Goal: Information Seeking & Learning: Learn about a topic

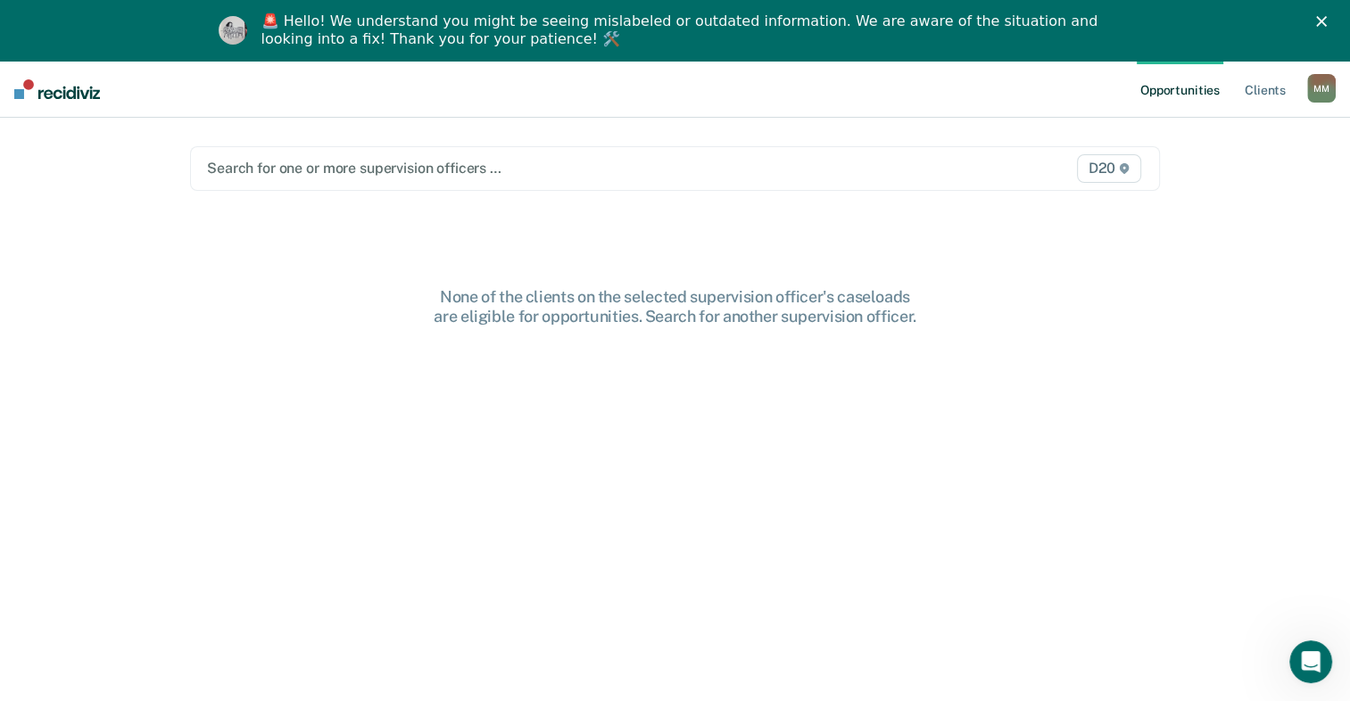
click at [1326, 21] on polygon "Close" at bounding box center [1321, 21] width 11 height 11
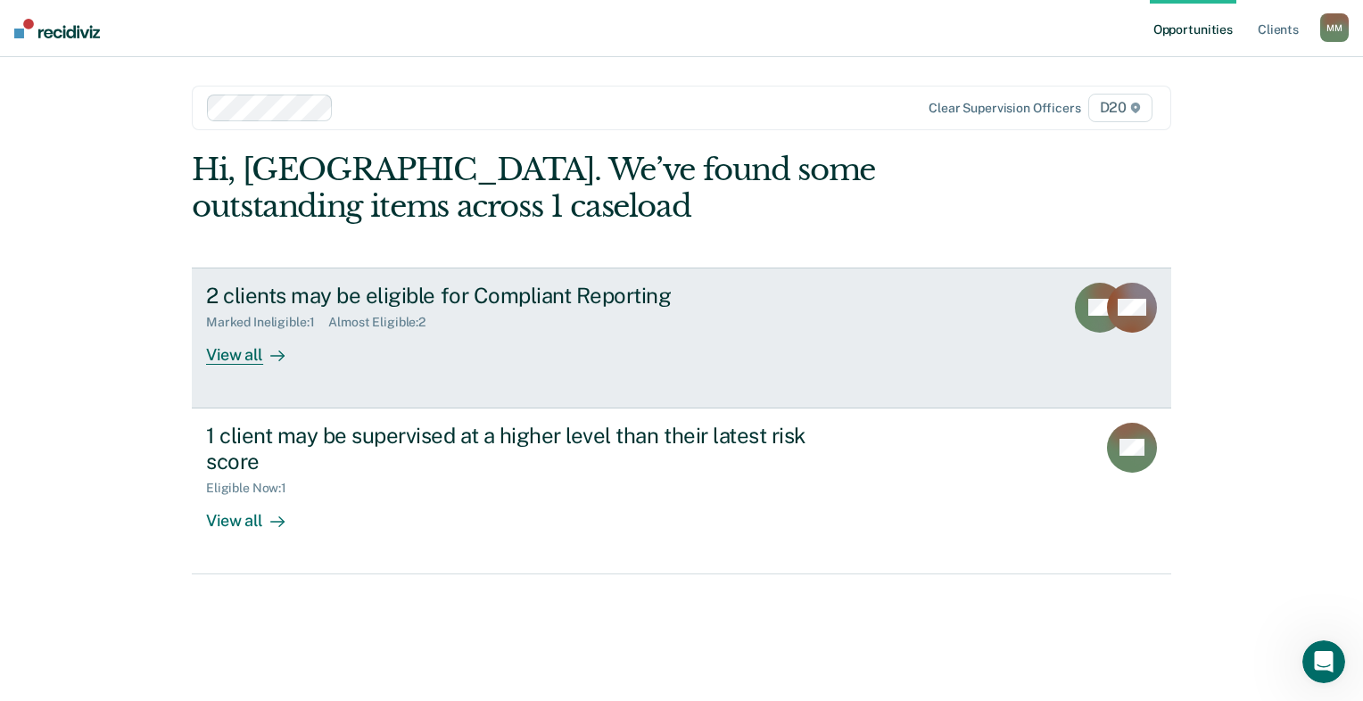
click at [236, 359] on div "View all" at bounding box center [256, 347] width 100 height 35
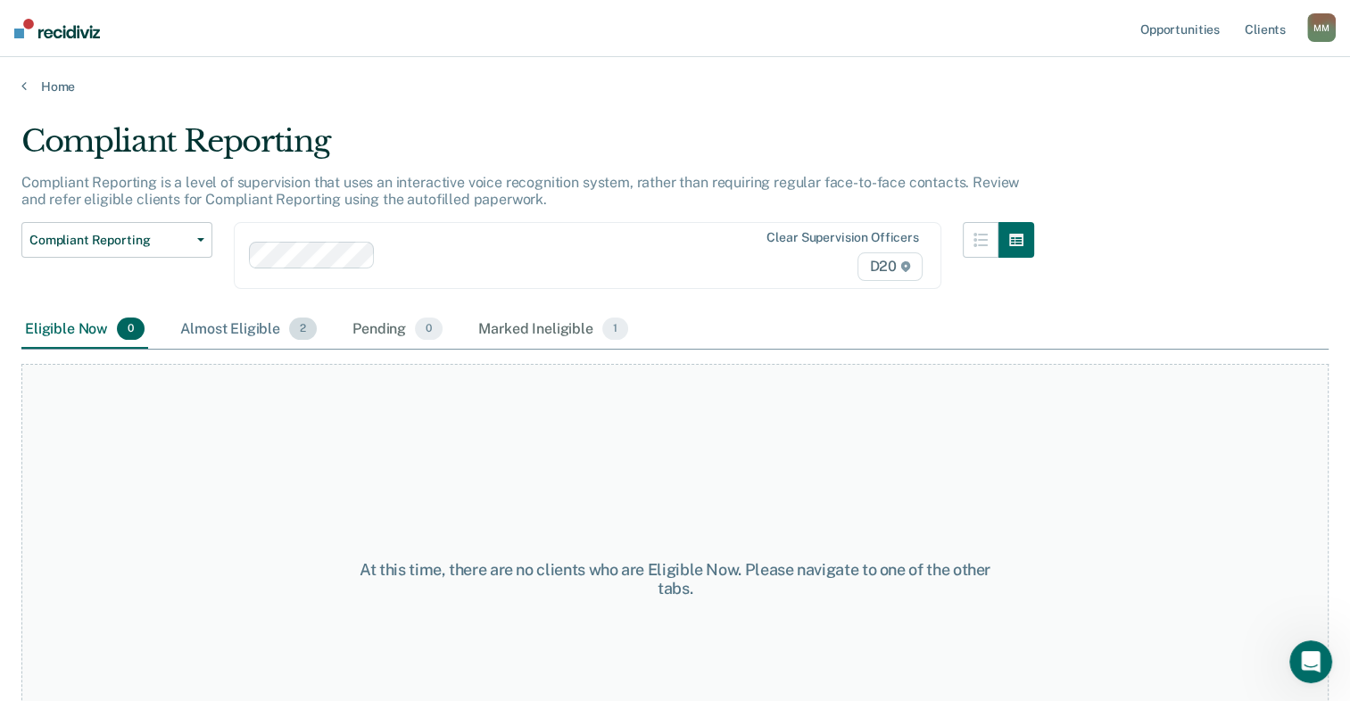
click at [218, 340] on div "Almost Eligible 2" at bounding box center [249, 329] width 144 height 39
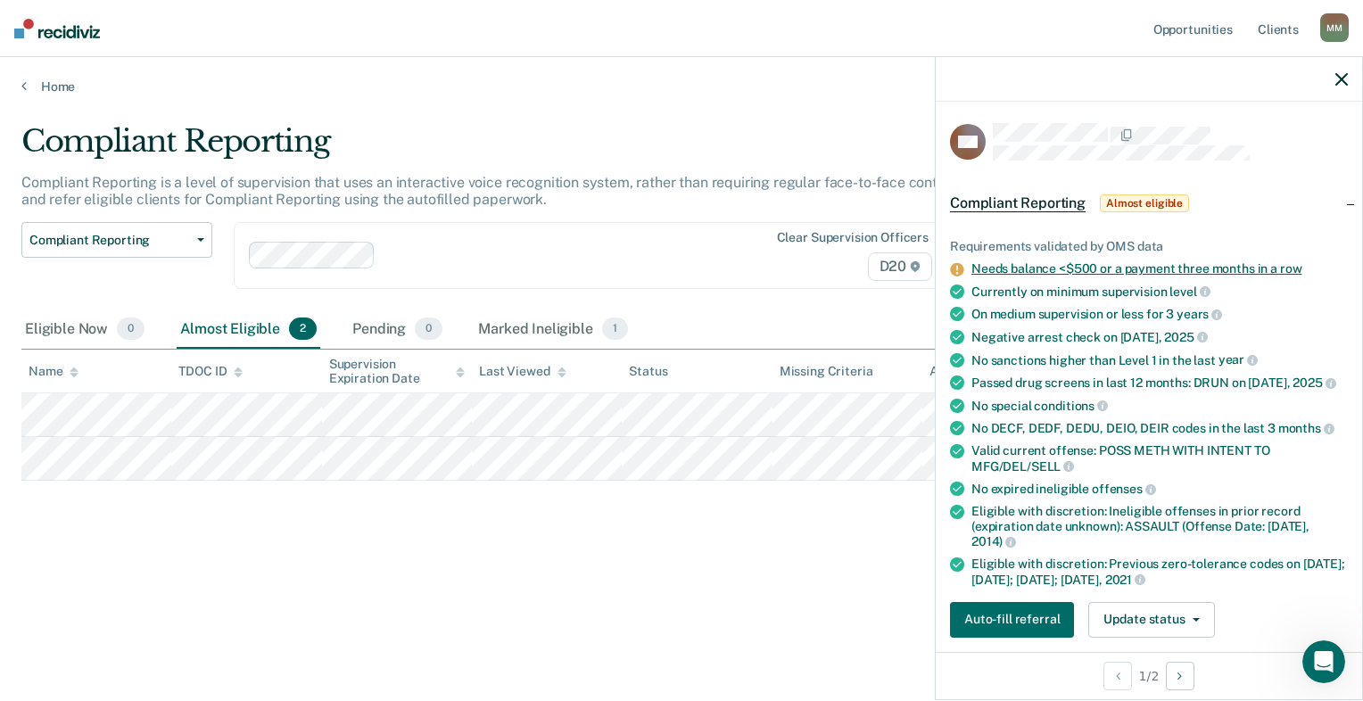
click at [1105, 261] on link "Needs balance <$500 or a payment three months in a row" at bounding box center [1136, 268] width 330 height 14
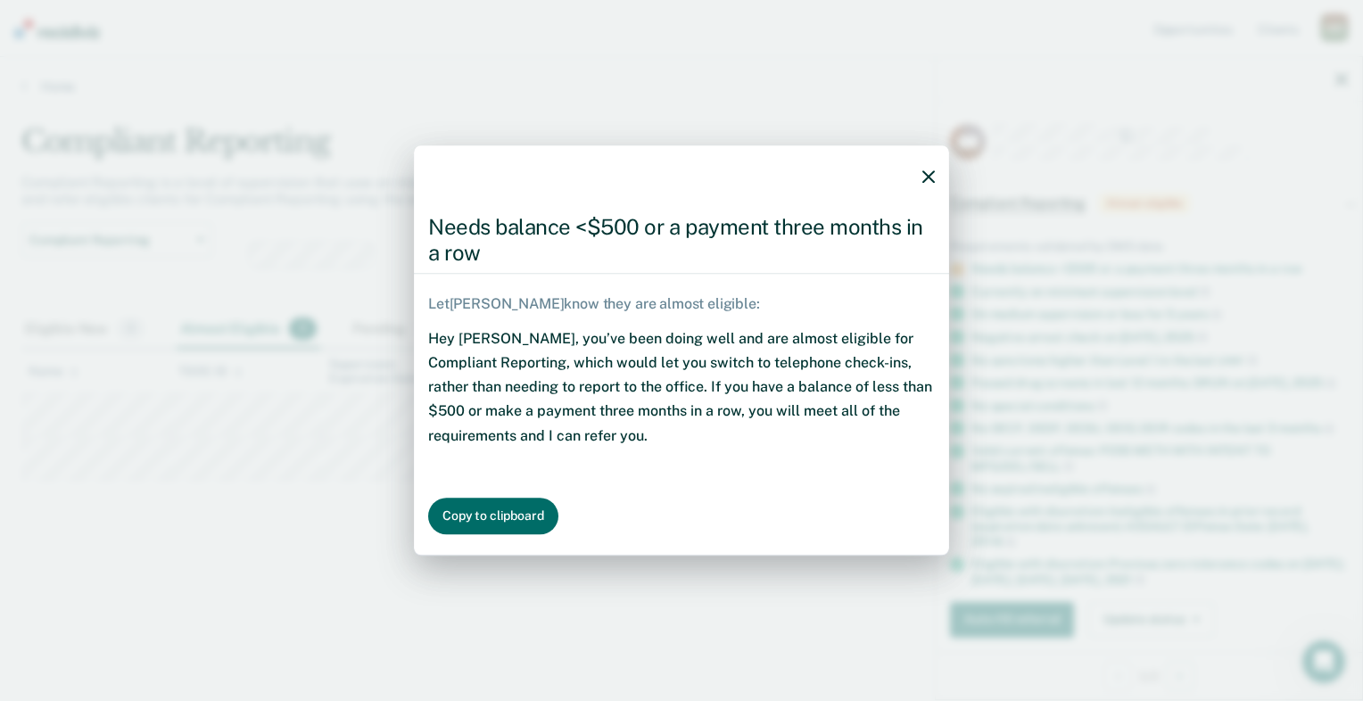
click at [926, 178] on icon "button" at bounding box center [928, 177] width 12 height 12
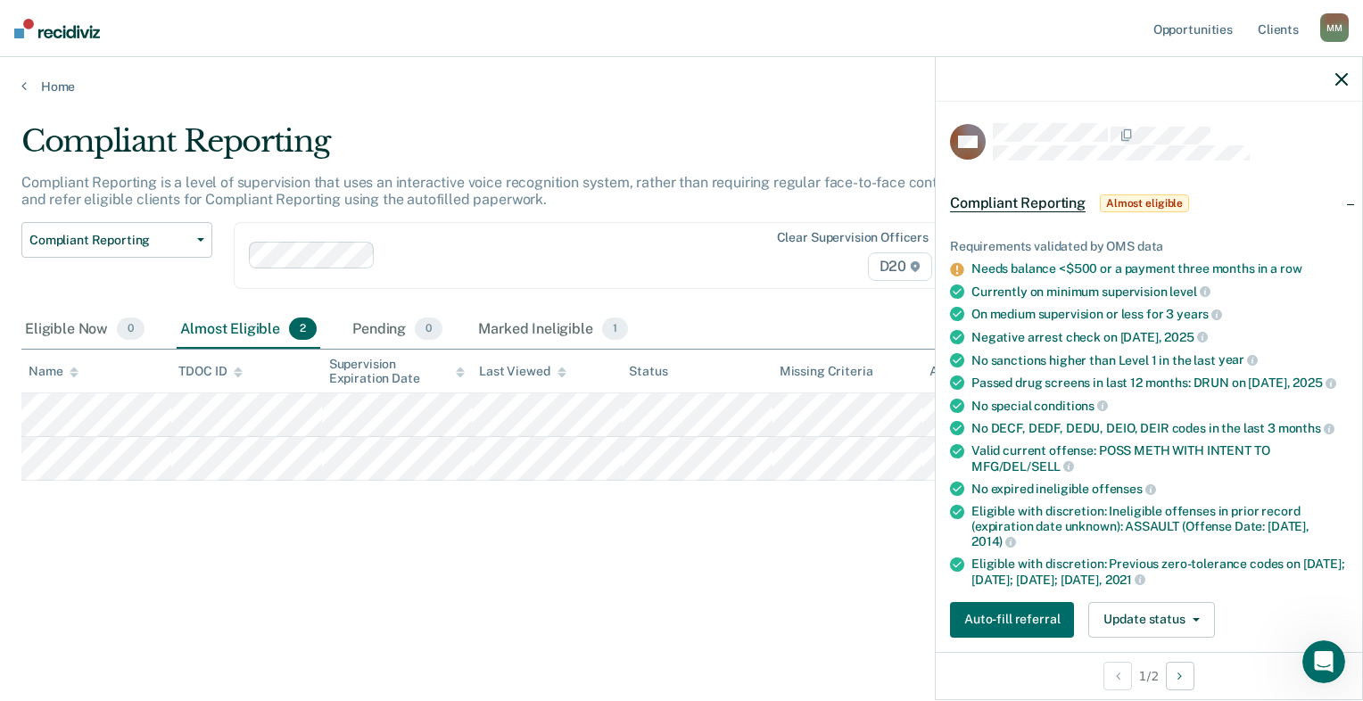
click at [635, 591] on div "Compliant Reporting Compliant Reporting is a level of supervision that uses an …" at bounding box center [681, 373] width 1320 height 501
click at [1345, 78] on icon "button" at bounding box center [1341, 79] width 12 height 12
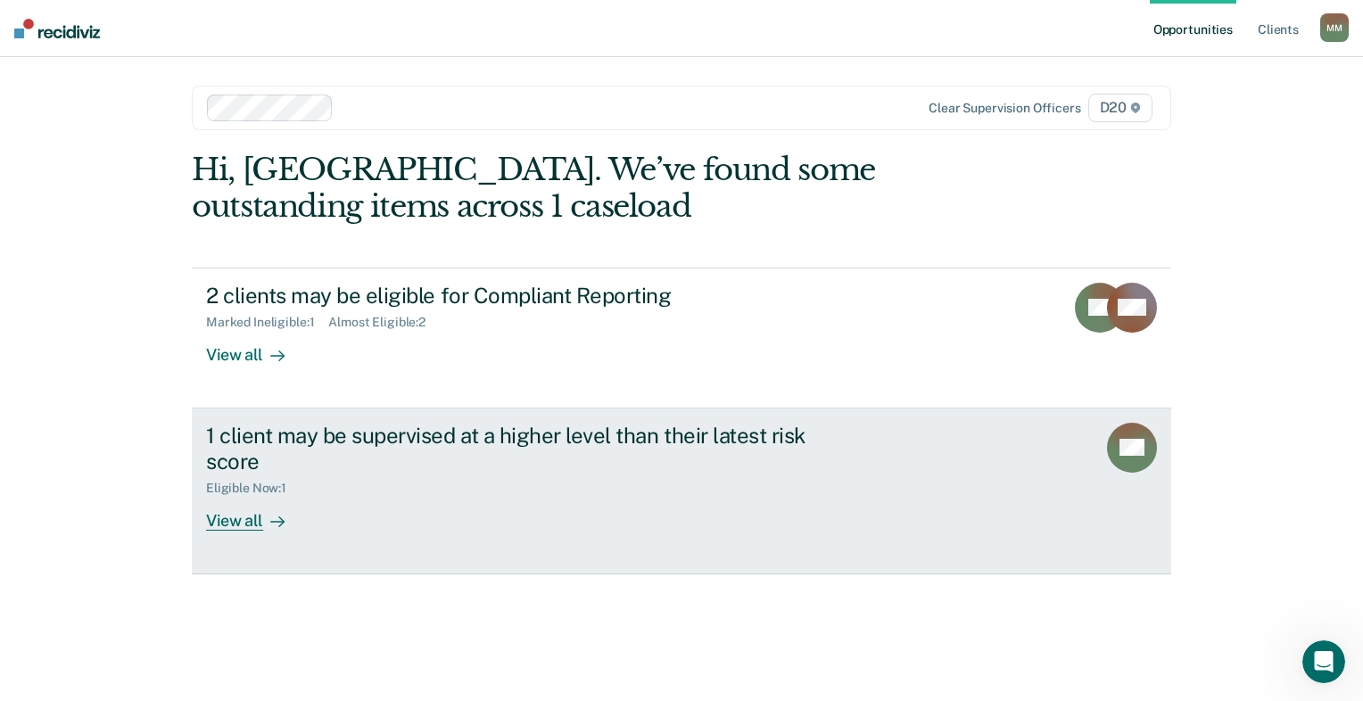
click at [388, 533] on link "1 client may be supervised at a higher level than their latest risk score Eligi…" at bounding box center [681, 492] width 979 height 166
